Goal: Task Accomplishment & Management: Complete application form

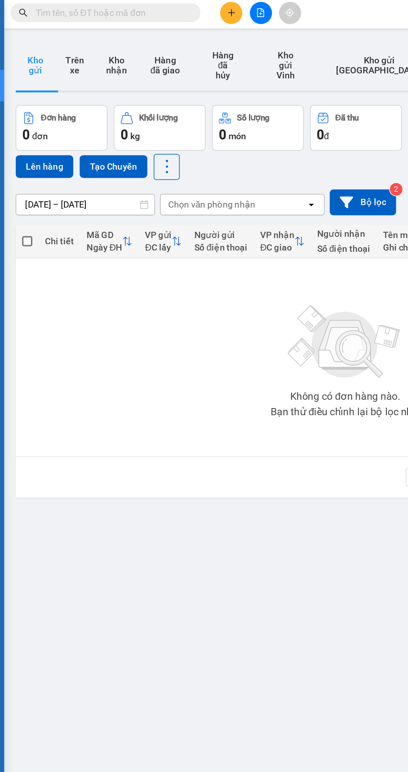
click at [174, 10] on icon "plus" at bounding box center [174, 10] width 5 height 0
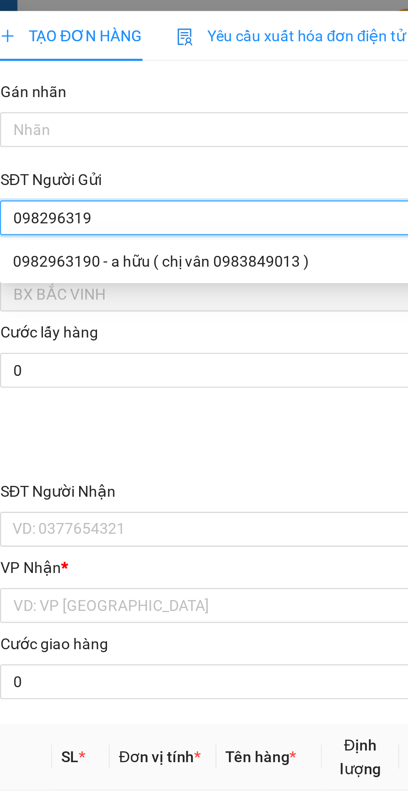
type input "0982963190"
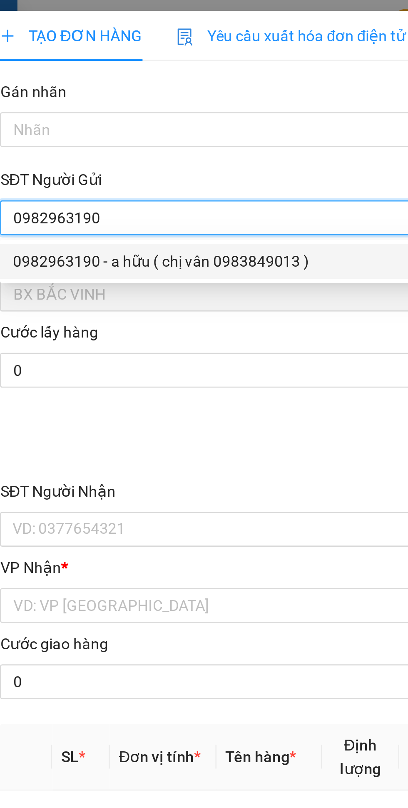
click at [84, 100] on div "0982963190 - a hữu ( chị vân 0983849013 )" at bounding box center [110, 99] width 174 height 9
type input "a hữu ( chị vân 0983849013 )"
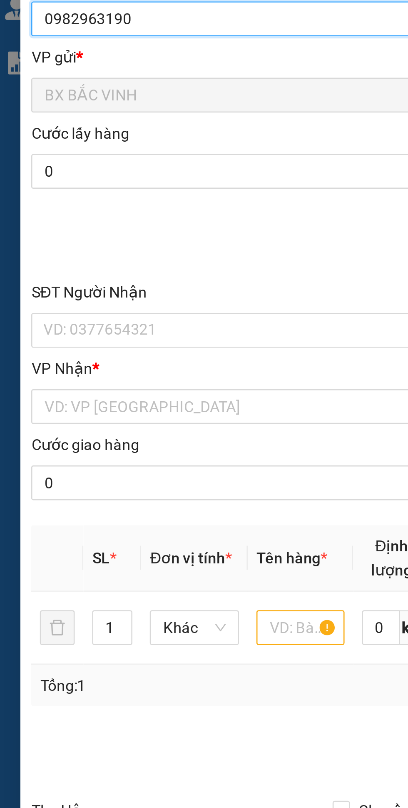
type input "0982963190"
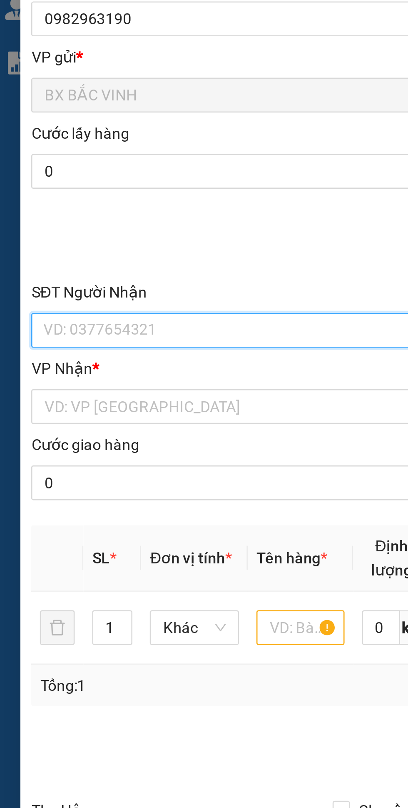
click at [69, 201] on input "SĐT Người Nhận" at bounding box center [110, 202] width 184 height 13
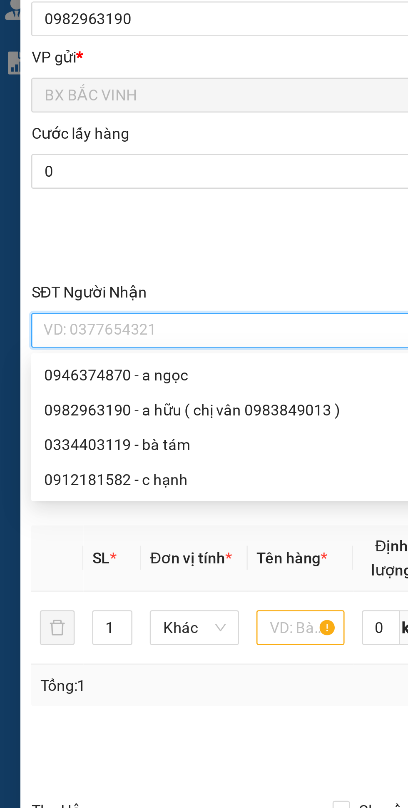
click at [90, 232] on div "0982963190 - a hữu ( chị vân 0983849013 )" at bounding box center [110, 232] width 174 height 9
type input "0982963190"
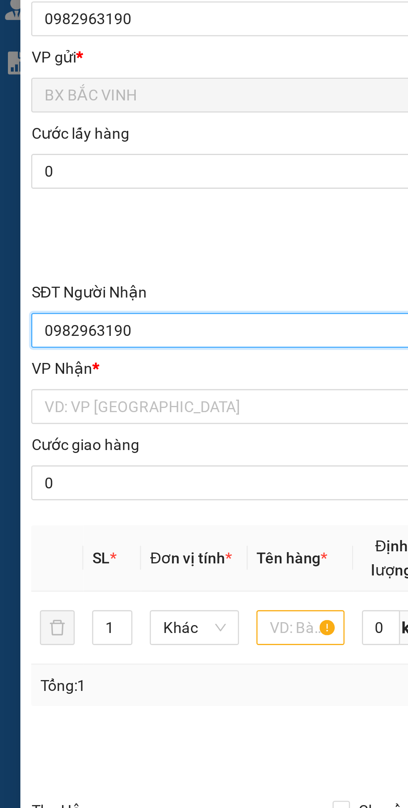
type input "a hữu ( chị vân 0983849013 )"
type input "VP [GEOGRAPHIC_DATA]"
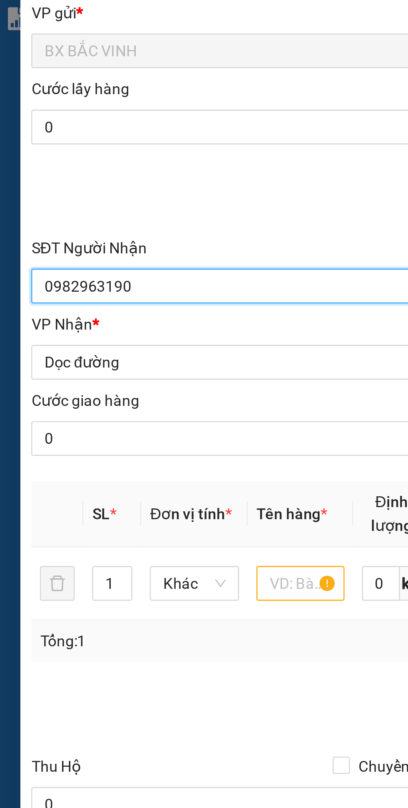
click at [80, 230] on span "Dọc đường" at bounding box center [110, 231] width 174 height 12
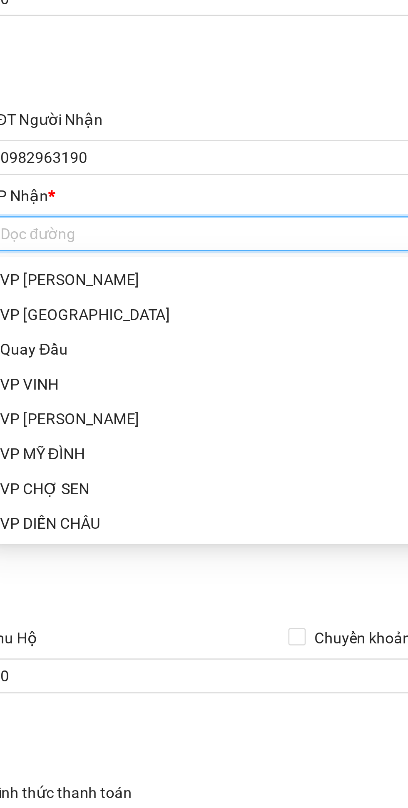
scroll to position [122, 0]
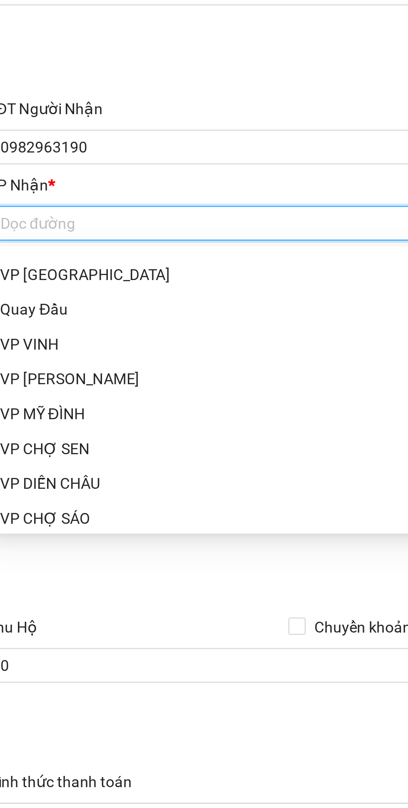
click at [57, 296] on div "VP [PERSON_NAME]" at bounding box center [110, 291] width 184 height 13
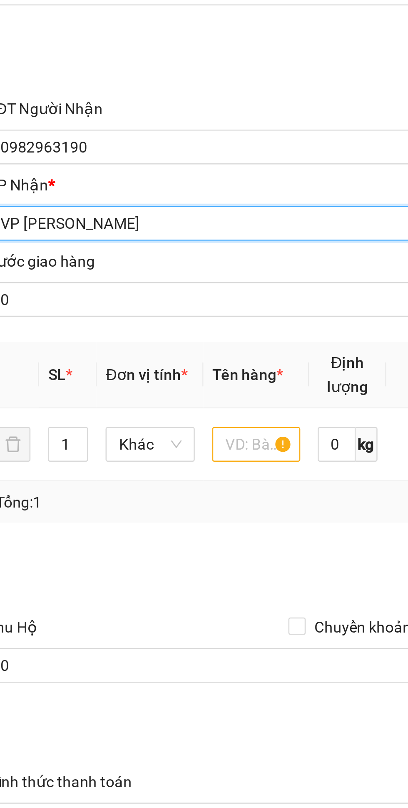
scroll to position [0, 0]
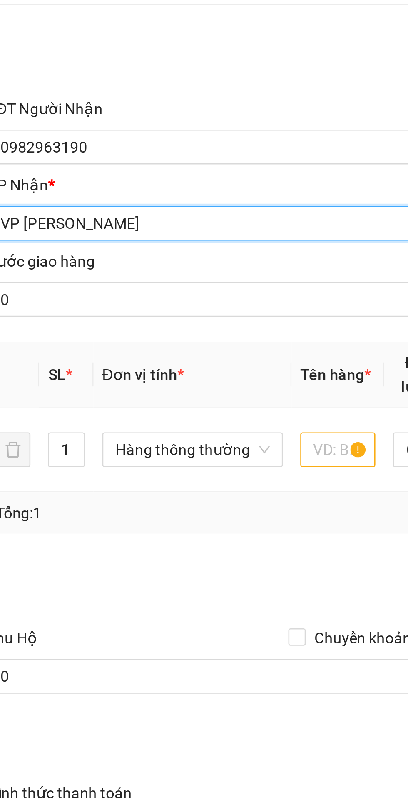
click at [106, 230] on span "VP [PERSON_NAME]" at bounding box center [110, 231] width 174 height 12
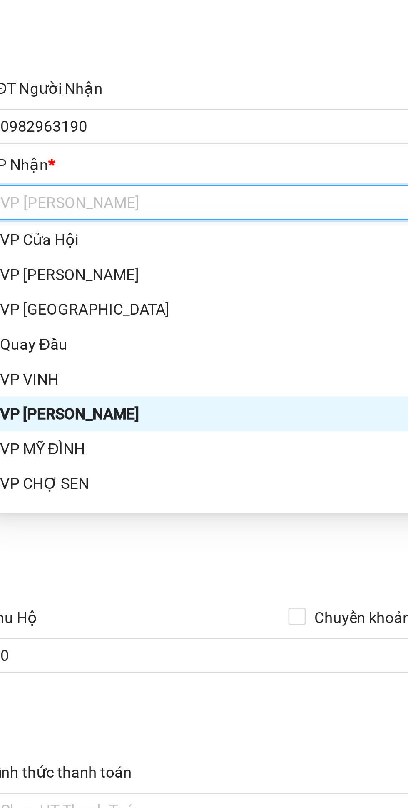
click at [59, 322] on div "VP MỸ ĐÌNH" at bounding box center [110, 325] width 174 height 9
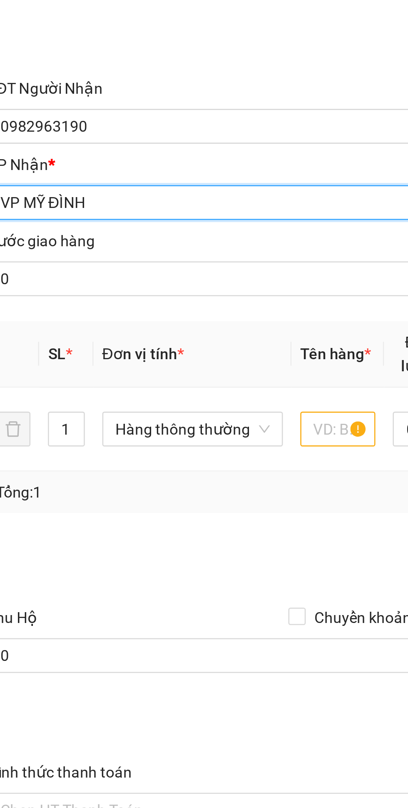
scroll to position [95, 0]
click at [151, 323] on input "text" at bounding box center [152, 318] width 29 height 13
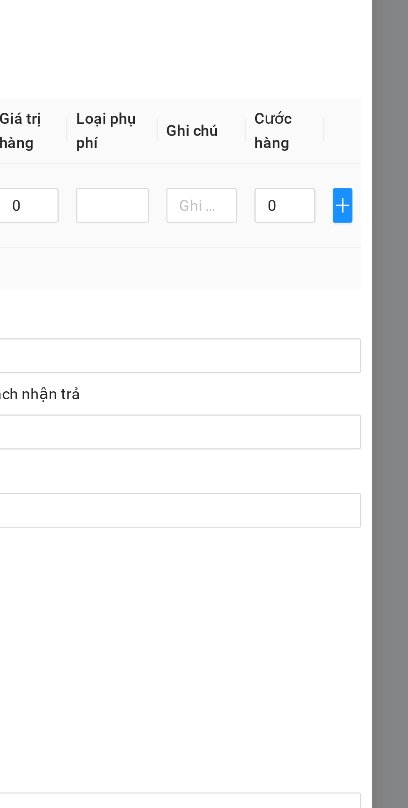
scroll to position [0, 0]
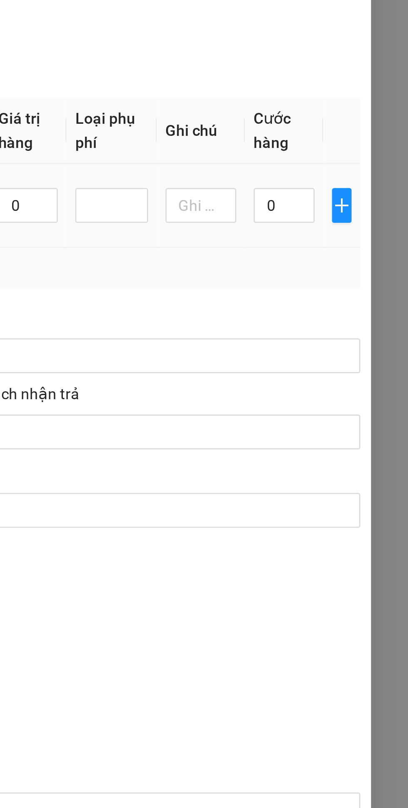
type input "Hành lý quá tải"
click at [364, 319] on input "0" at bounding box center [360, 318] width 23 height 13
type input "5"
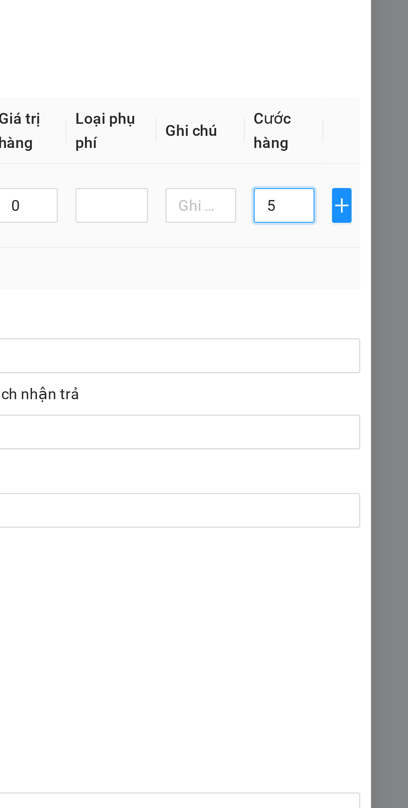
type input "50"
click at [352, 347] on div "Tổng: 1" at bounding box center [204, 342] width 365 height 9
type input "50.000"
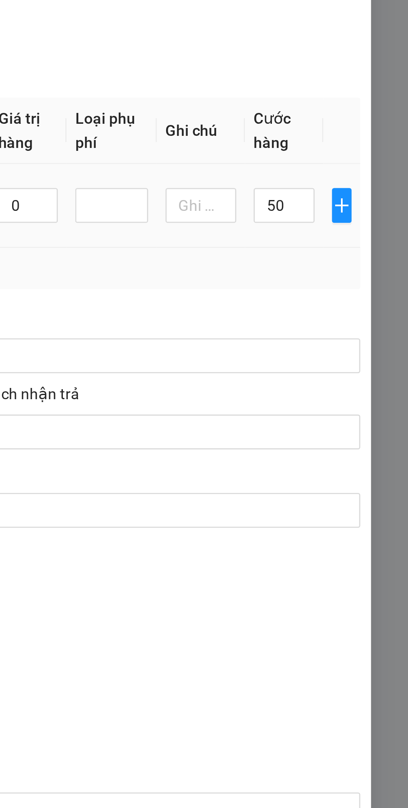
type input "50.000"
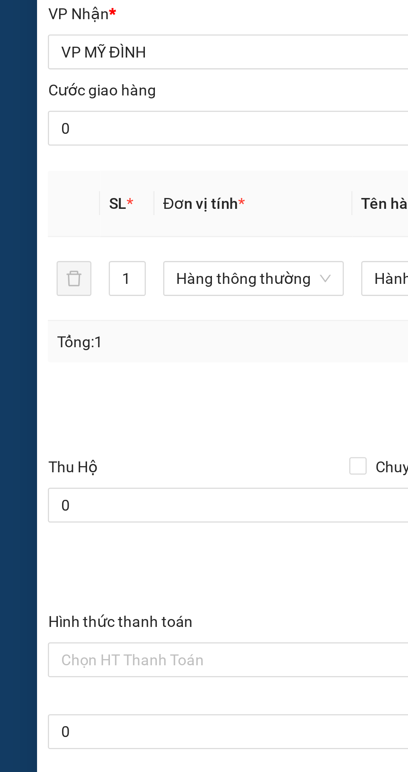
click at [68, 463] on input "Hình thức thanh toán" at bounding box center [107, 464] width 169 height 12
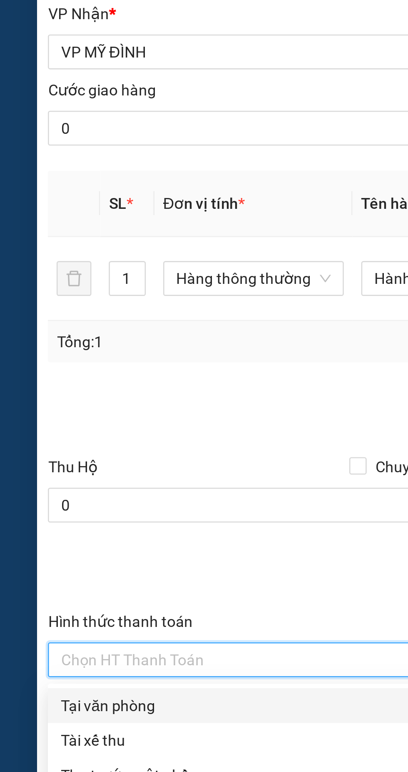
click at [54, 483] on div "Tại văn phòng" at bounding box center [110, 481] width 175 height 9
type input "0"
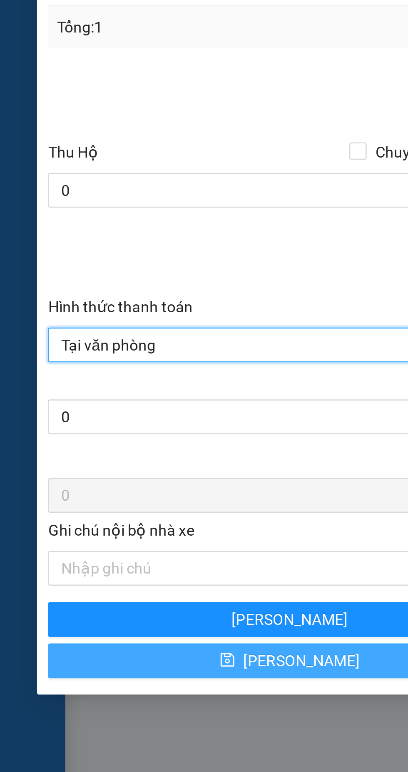
click at [87, 587] on button "[PERSON_NAME]" at bounding box center [110, 584] width 185 height 13
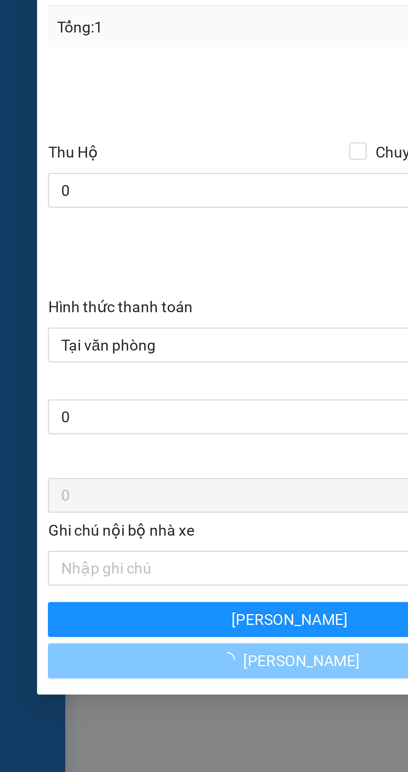
type input "0"
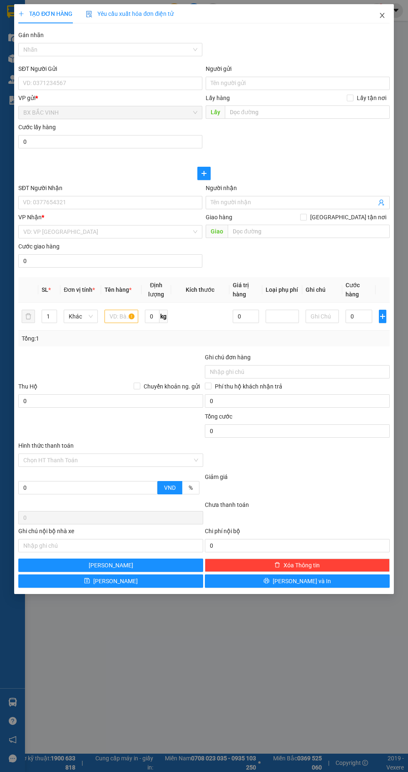
click at [382, 15] on icon "close" at bounding box center [382, 15] width 5 height 5
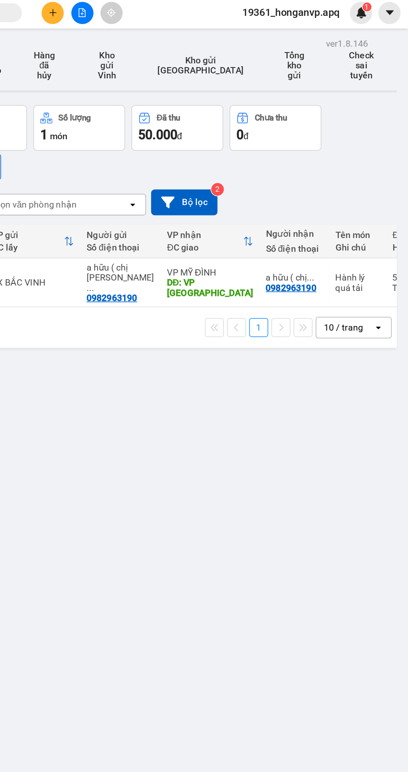
click at [282, 178] on div "VP MỸ ĐÌNH" at bounding box center [278, 181] width 57 height 7
checkbox input "true"
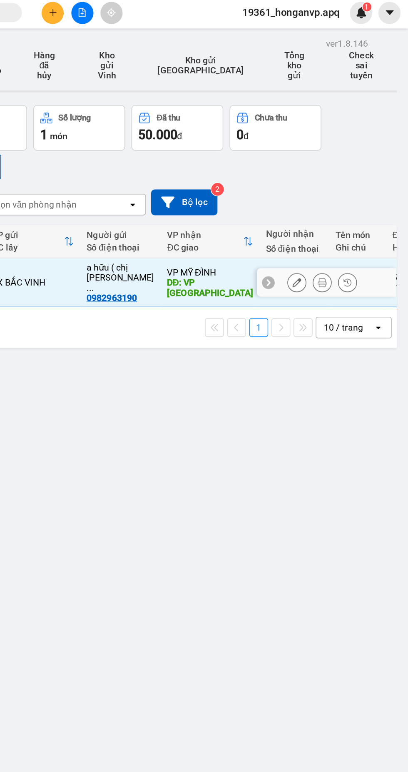
click at [336, 185] on icon at bounding box center [335, 188] width 6 height 6
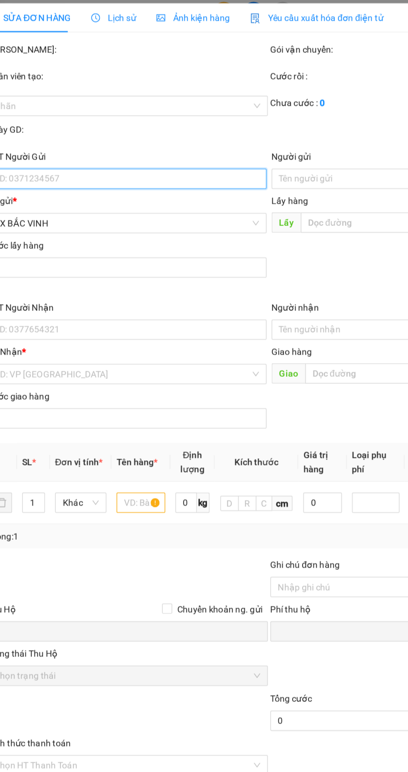
type input "0982963190"
type input "a hữu ( chị vân 0983849013 )"
type input "0982963190"
type input "a hữu ( chị vân 0983849013 )"
type input "VP [GEOGRAPHIC_DATA]"
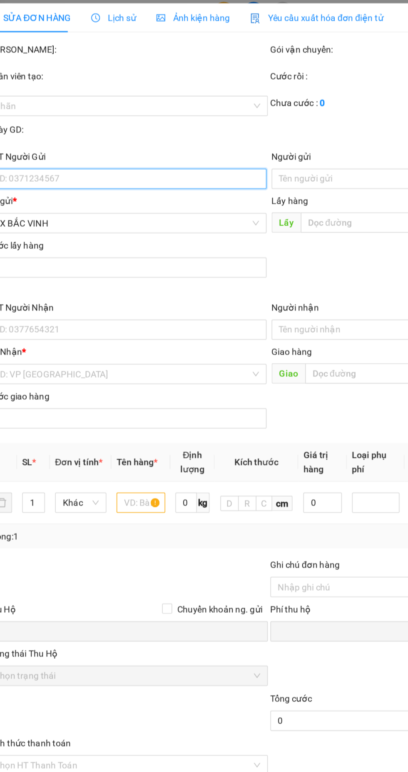
type input "0"
type input "50.000"
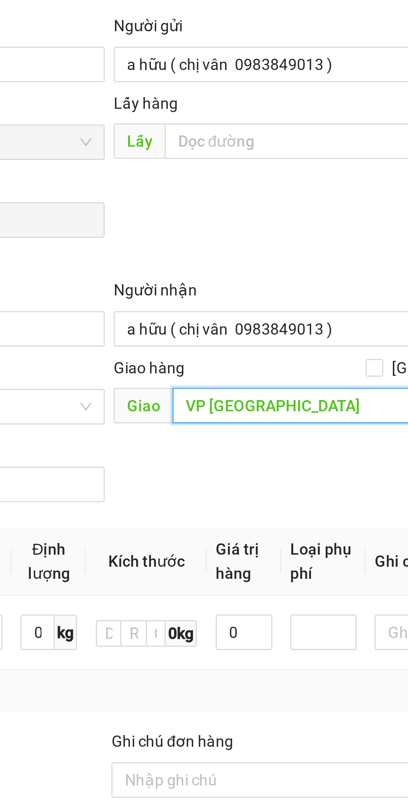
click at [270, 250] on input "VP [GEOGRAPHIC_DATA]" at bounding box center [309, 247] width 162 height 13
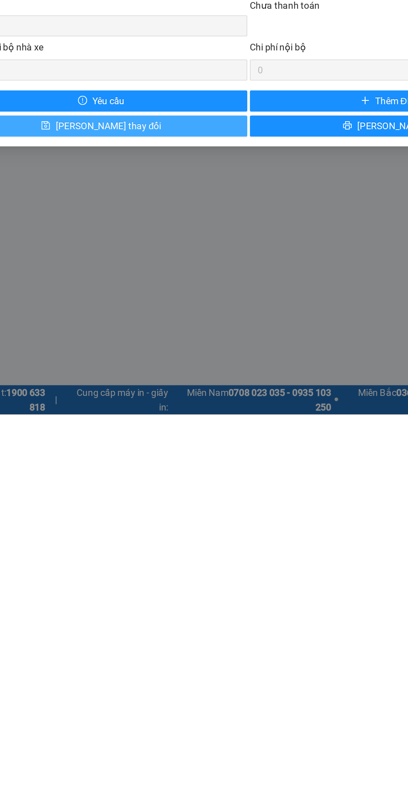
click at [119, 626] on span "[PERSON_NAME] thay đổi" at bounding box center [115, 625] width 67 height 9
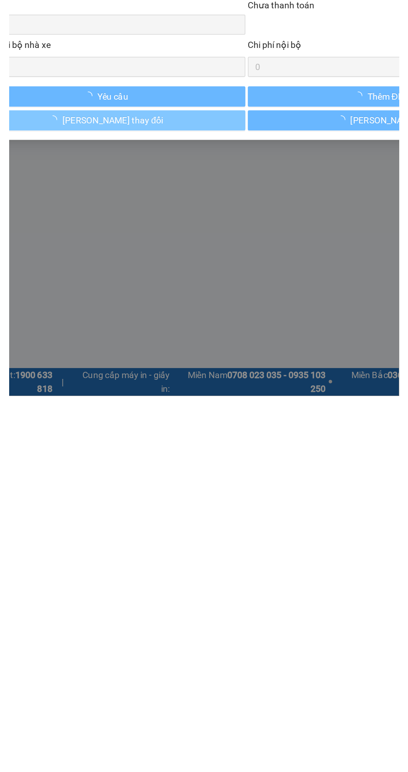
scroll to position [13, 0]
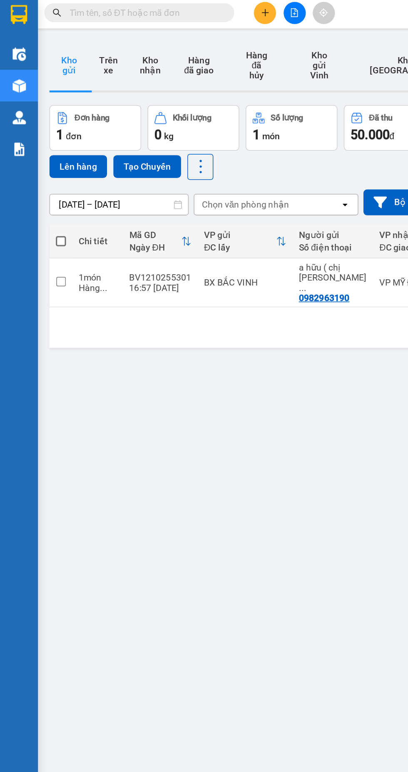
click at [41, 157] on span at bounding box center [40, 160] width 7 height 7
click at [40, 157] on input "checkbox" at bounding box center [40, 157] width 0 height 0
checkbox input "true"
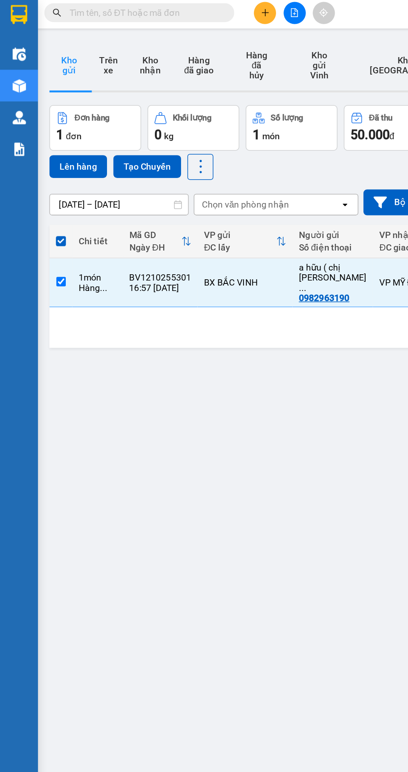
click at [43, 104] on button "Lên hàng" at bounding box center [51, 111] width 38 height 15
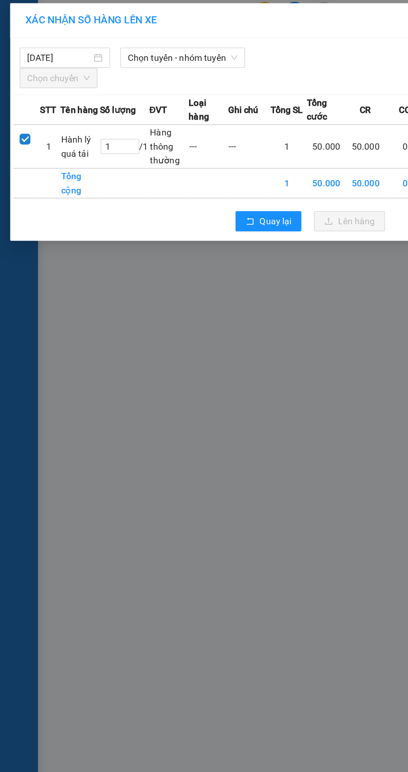
click at [118, 38] on span "Chọn tuyến - nhóm tuyến" at bounding box center [120, 40] width 72 height 12
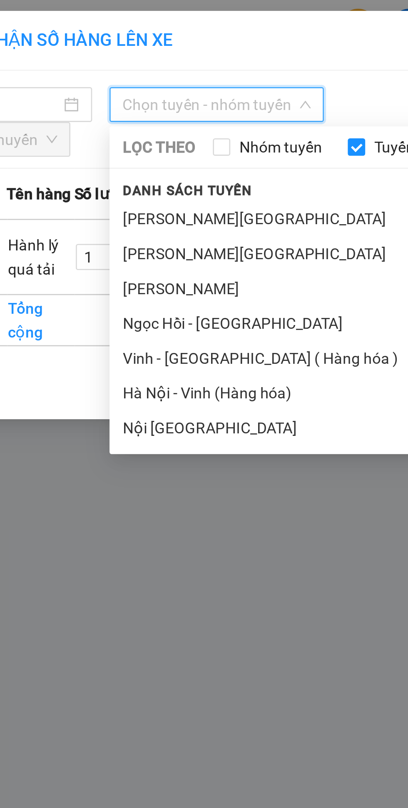
click at [136, 139] on li "Vinh - [GEOGRAPHIC_DATA] ( Hàng hóa )" at bounding box center [175, 136] width 192 height 13
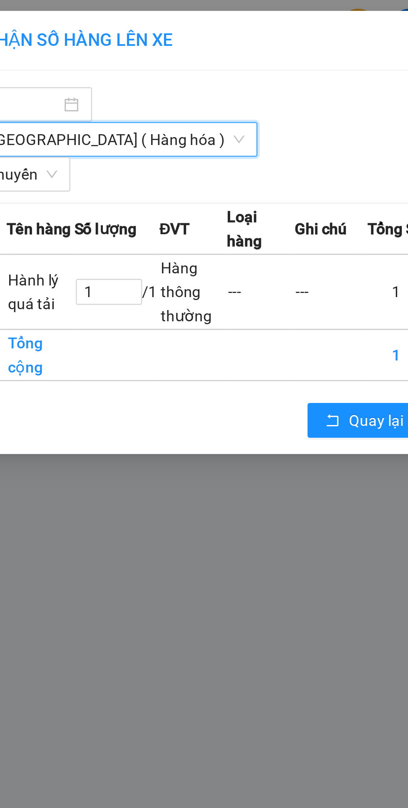
click at [49, 60] on span "Chọn chuyến" at bounding box center [38, 66] width 41 height 12
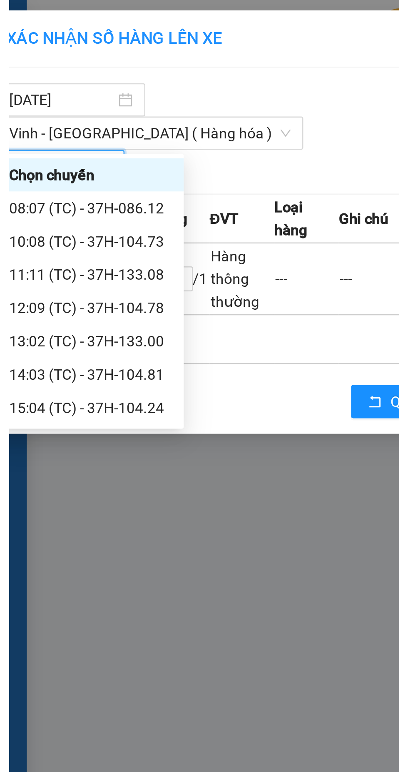
scroll to position [13, 0]
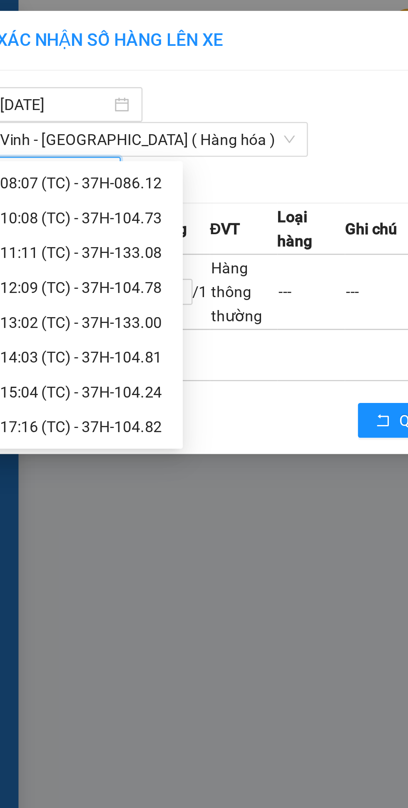
click at [50, 163] on div "17:16 (TC) - 37H-104.82" at bounding box center [50, 163] width 65 height 9
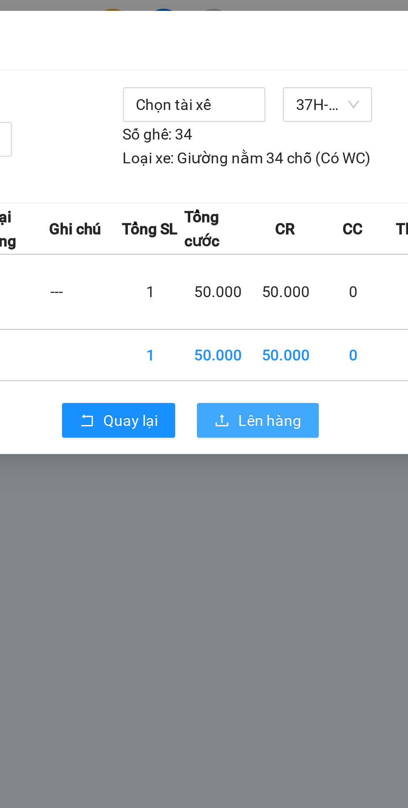
click at [235, 156] on span "Lên hàng" at bounding box center [234, 160] width 24 height 9
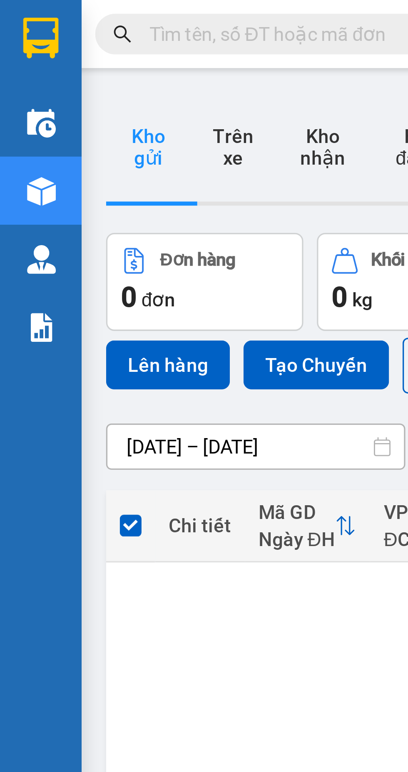
click at [83, 14] on input "text" at bounding box center [95, 10] width 98 height 9
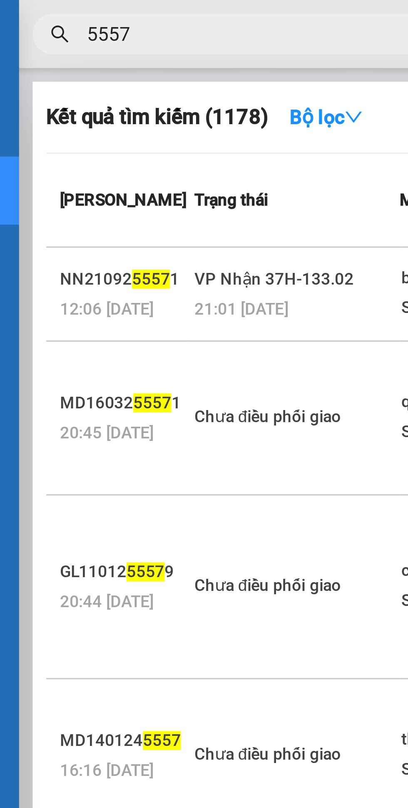
click at [49, 12] on input "5557" at bounding box center [95, 10] width 98 height 9
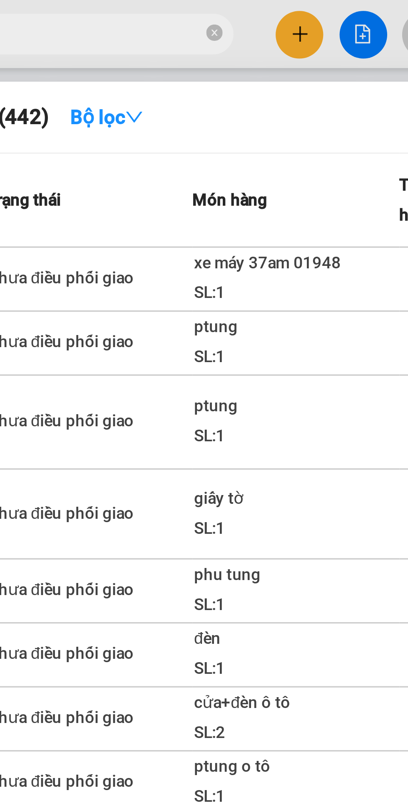
type input "0557"
click at [173, 90] on div "SL: 1" at bounding box center [173, 89] width 62 height 9
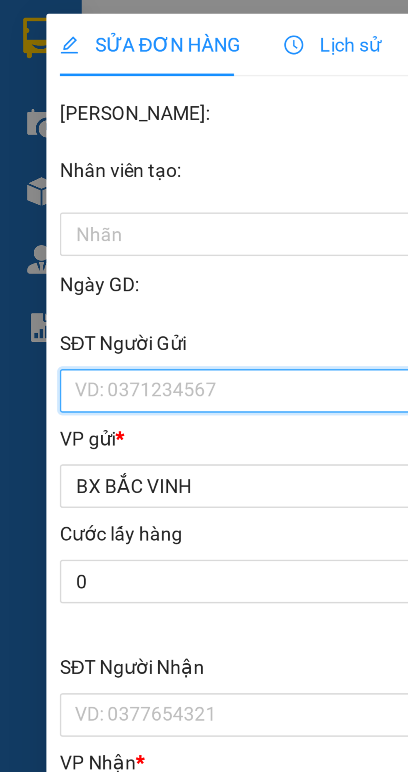
type input "0824448298"
type input "c trang"
type input "0913435517"
type input "a cường"
checkbox input "true"
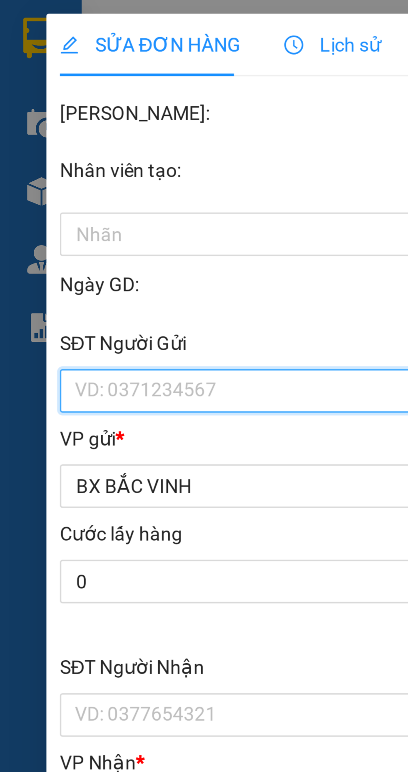
type input "vp"
type input "0"
type input "400.000"
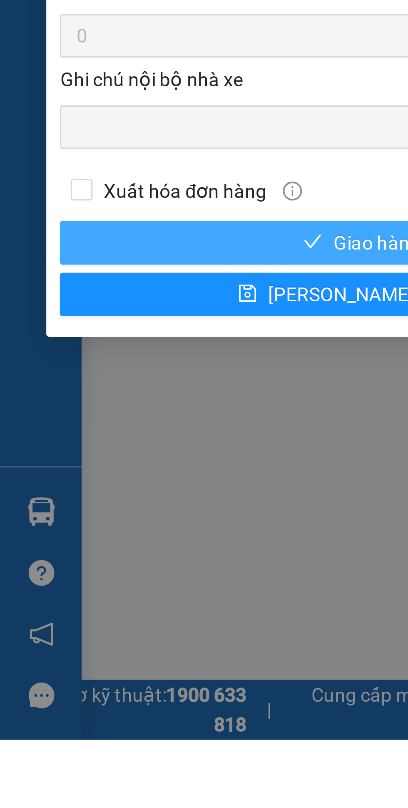
click at [87, 654] on button "Giao hàng" at bounding box center [110, 655] width 185 height 13
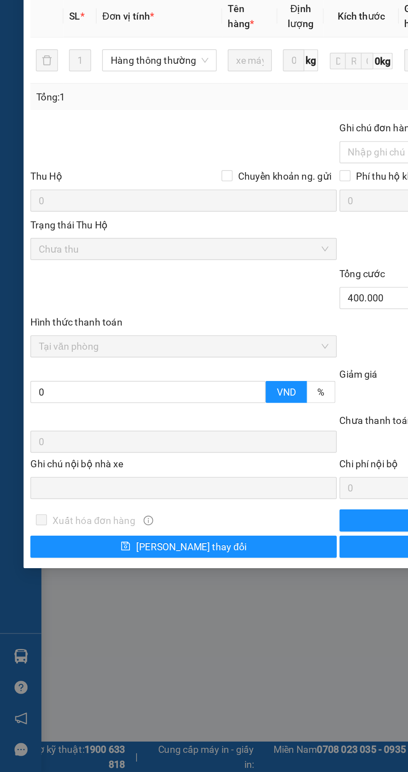
scroll to position [25, 0]
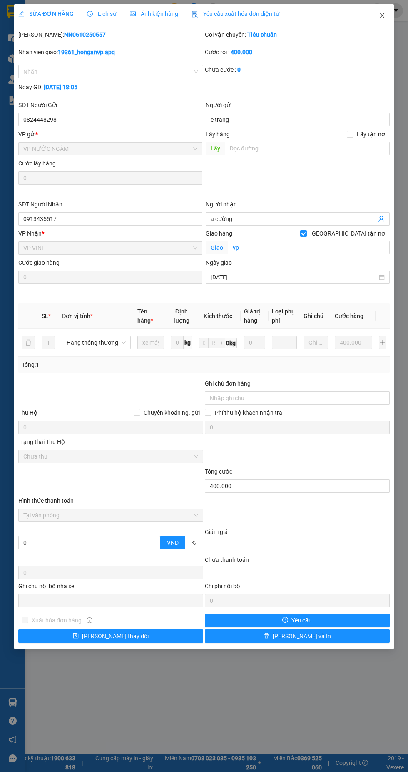
click at [382, 15] on icon "close" at bounding box center [382, 15] width 5 height 5
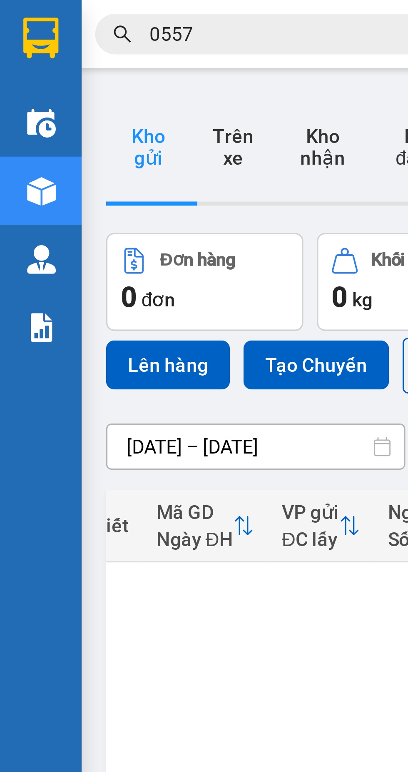
scroll to position [0, 33]
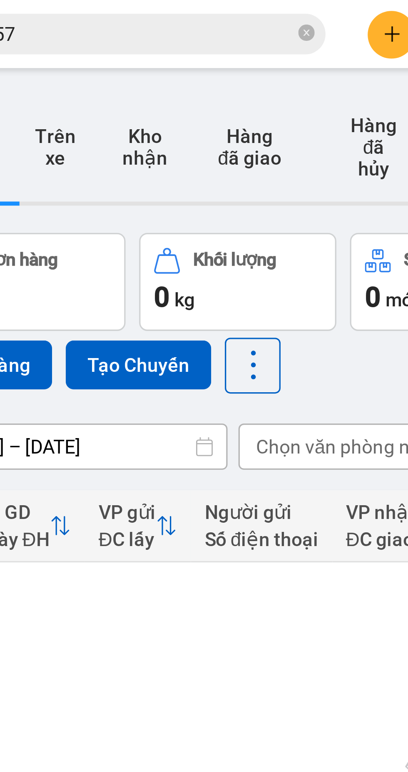
click at [148, 12] on icon "close-circle" at bounding box center [148, 9] width 5 height 5
